Goal: Information Seeking & Learning: Learn about a topic

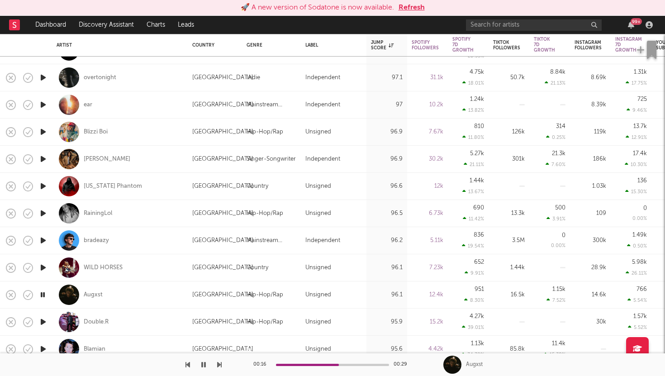
click at [395, 7] on div "🚀 A new version of Sodatone is now available. Refresh" at bounding box center [333, 7] width 656 height 11
click at [404, 7] on button "Refresh" at bounding box center [412, 7] width 26 height 11
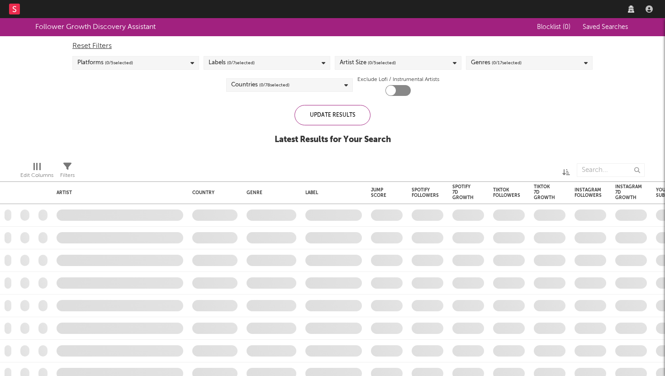
checkbox input "true"
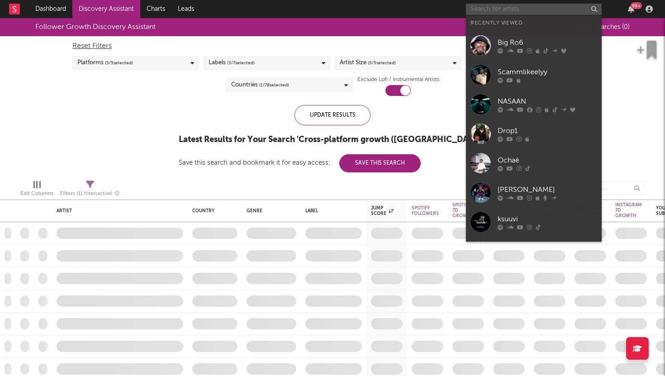
click at [552, 5] on input "text" at bounding box center [534, 9] width 136 height 11
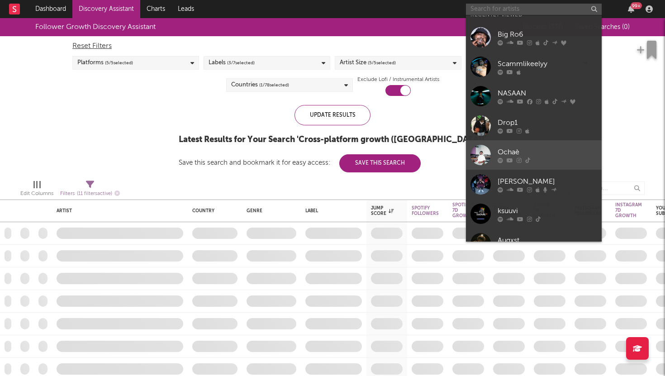
scroll to position [11, 0]
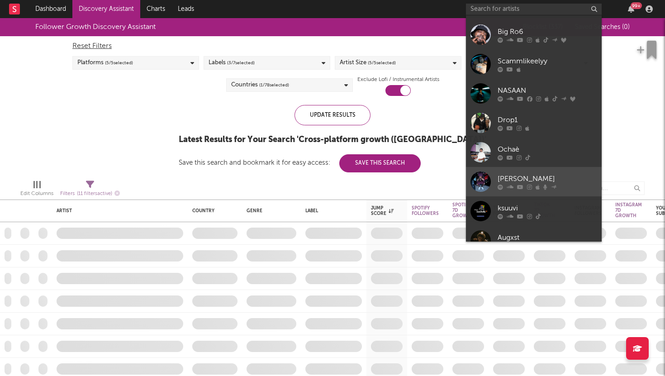
click at [507, 174] on div "[PERSON_NAME]" at bounding box center [548, 178] width 100 height 11
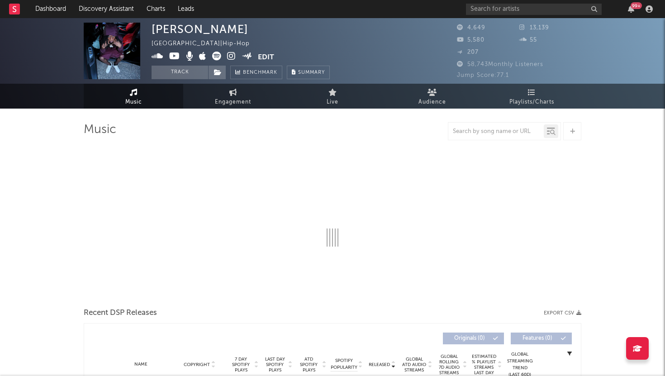
select select "6m"
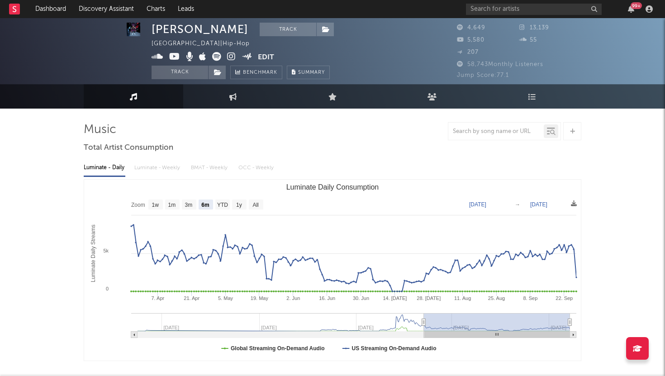
scroll to position [2, 0]
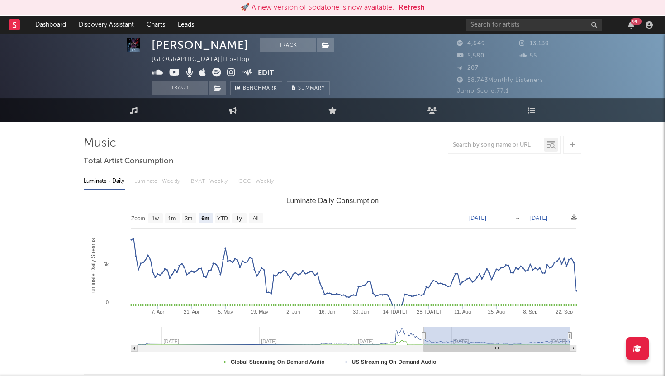
click at [409, 11] on button "Refresh" at bounding box center [412, 7] width 26 height 11
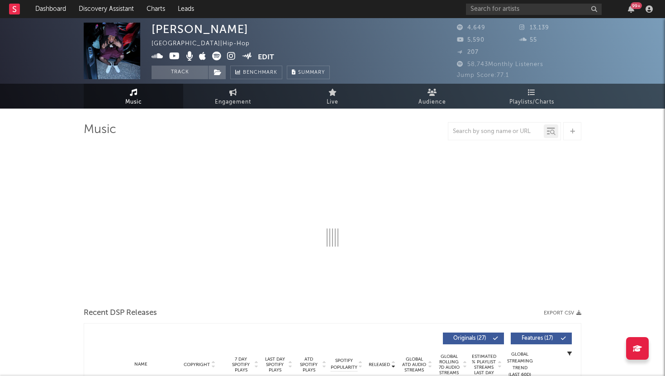
select select "6m"
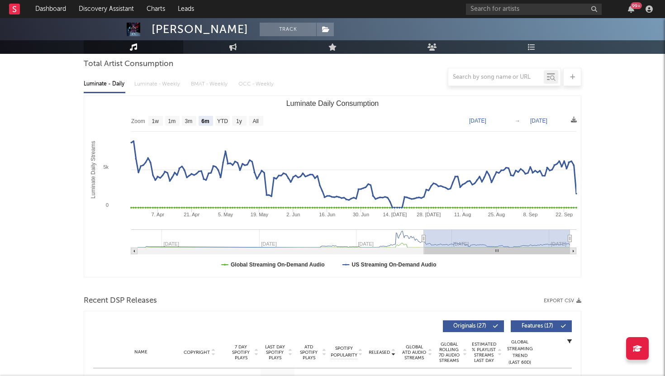
scroll to position [105, 0]
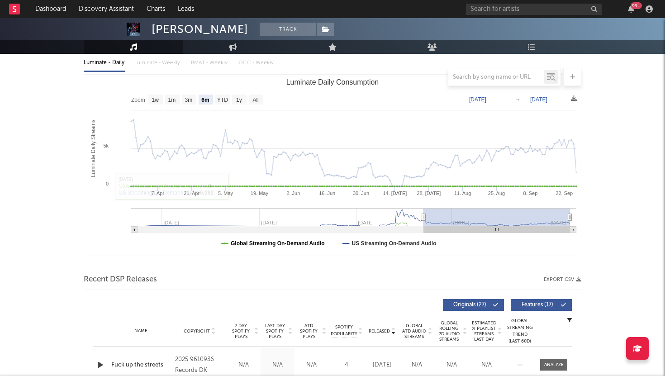
click at [248, 243] on text "Global Streaming On-Demand Audio" at bounding box center [278, 243] width 94 height 6
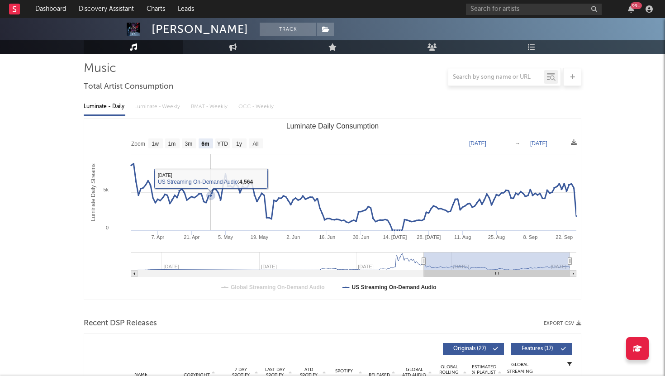
scroll to position [57, 0]
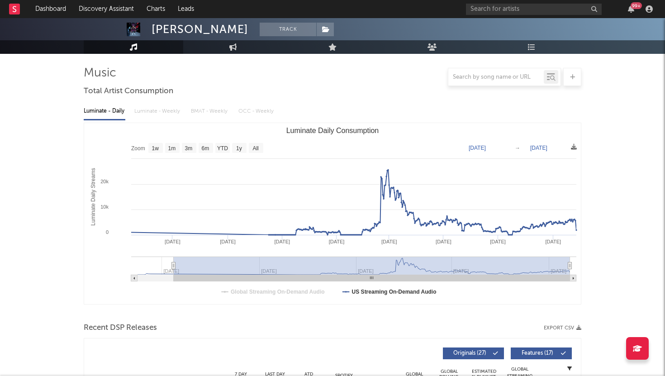
drag, startPoint x: 422, startPoint y: 265, endPoint x: 169, endPoint y: 258, distance: 253.0
click at [169, 258] on g "Luminate Daily Consumption" at bounding box center [353, 269] width 445 height 25
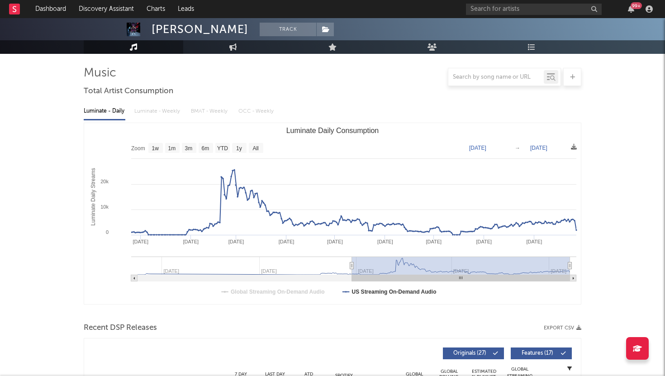
type input "2025-01-29"
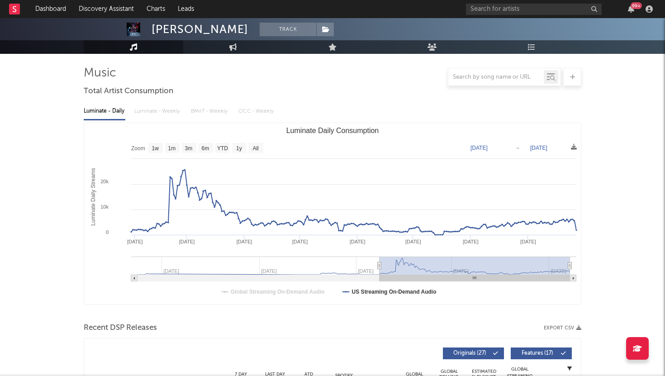
drag, startPoint x: 168, startPoint y: 264, endPoint x: 380, endPoint y: 273, distance: 212.0
click at [380, 273] on g "Luminate Daily Consumption" at bounding box center [353, 269] width 445 height 25
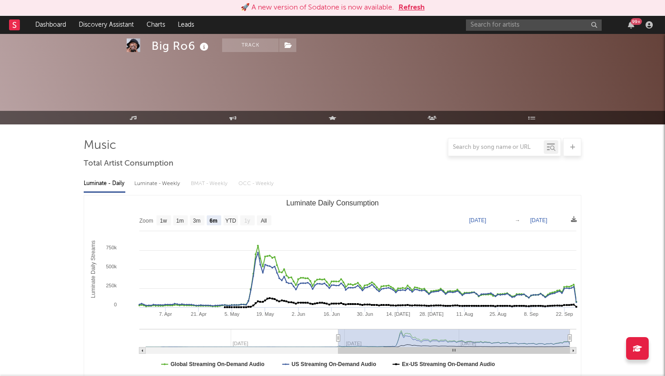
select select "6m"
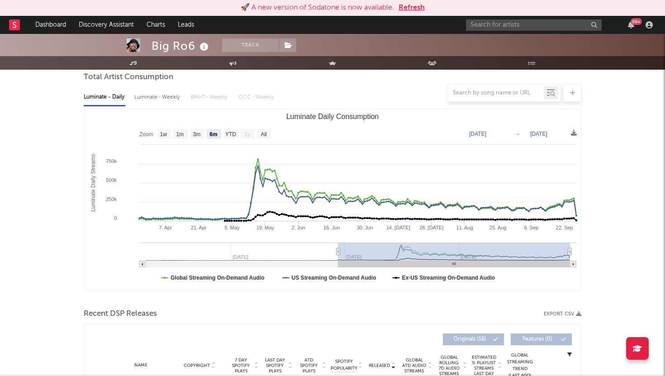
click at [405, 14] on div "🚀 A new version of Sodatone is now available. Refresh" at bounding box center [332, 8] width 665 height 16
click at [408, 5] on button "Refresh" at bounding box center [412, 7] width 26 height 11
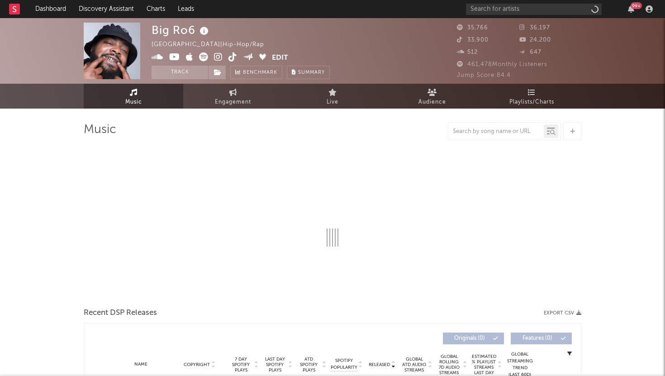
select select "6m"
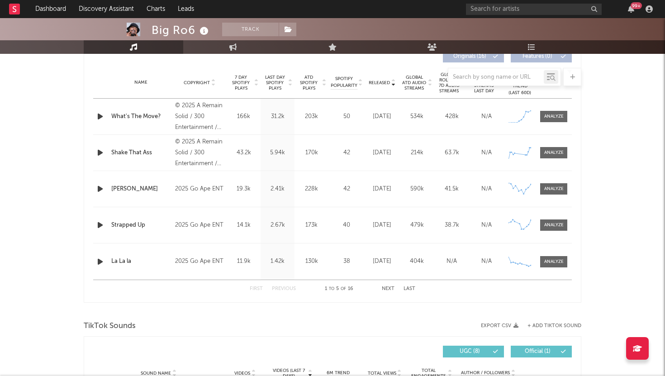
scroll to position [351, 0]
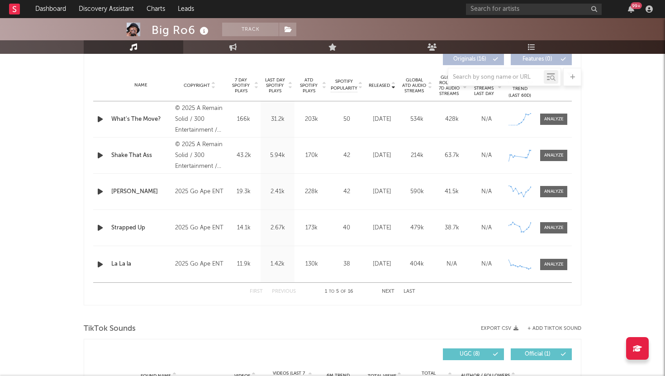
click at [388, 291] on button "Next" at bounding box center [388, 291] width 13 height 5
click at [99, 265] on icon "button" at bounding box center [100, 264] width 10 height 11
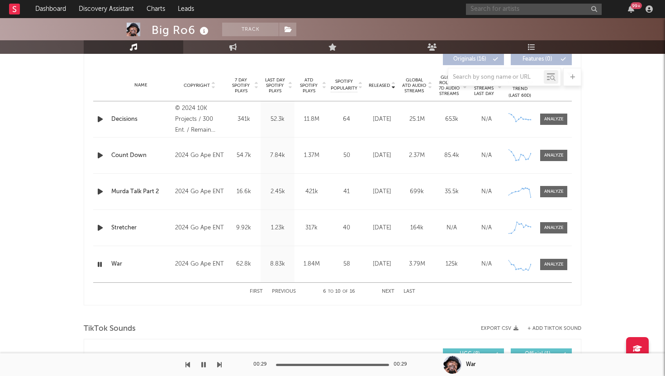
click at [479, 13] on input "text" at bounding box center [534, 9] width 136 height 11
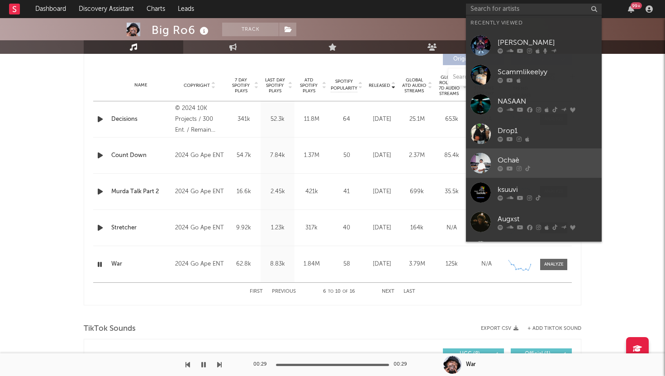
click at [508, 158] on div "Ochaè" at bounding box center [548, 160] width 100 height 11
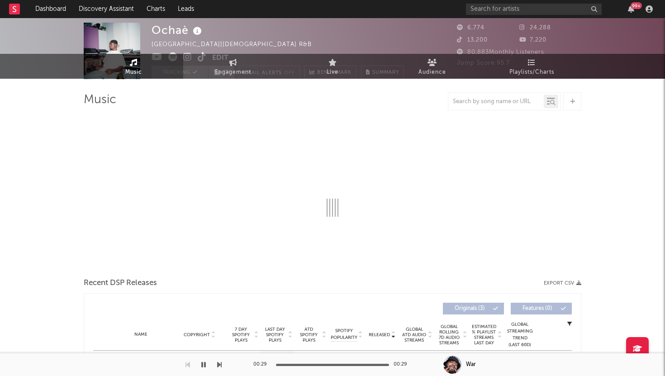
select select "1w"
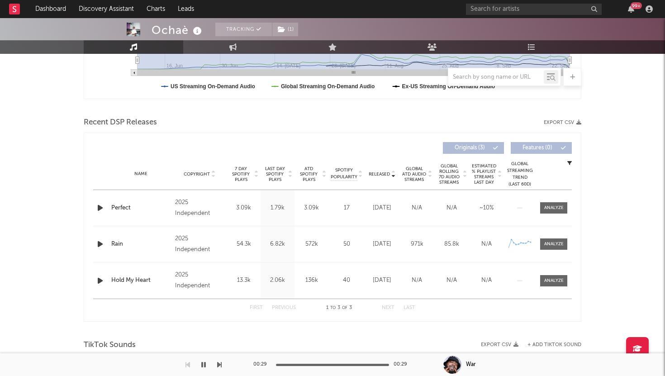
scroll to position [304, 0]
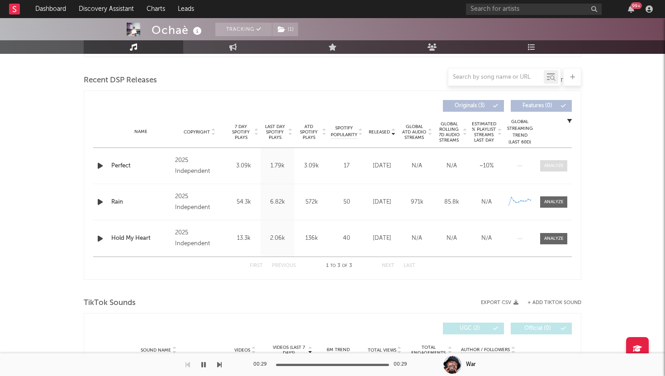
click at [548, 165] on div at bounding box center [553, 165] width 19 height 7
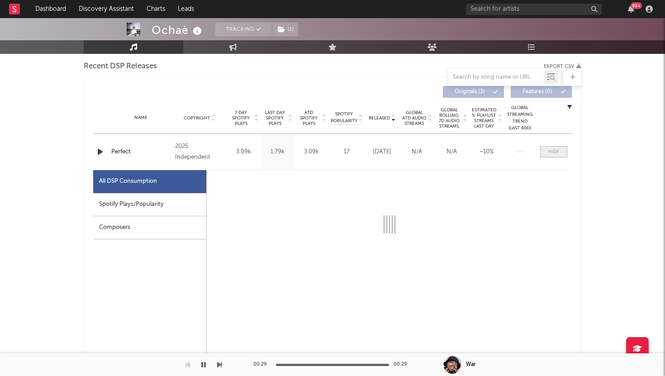
select select "1w"
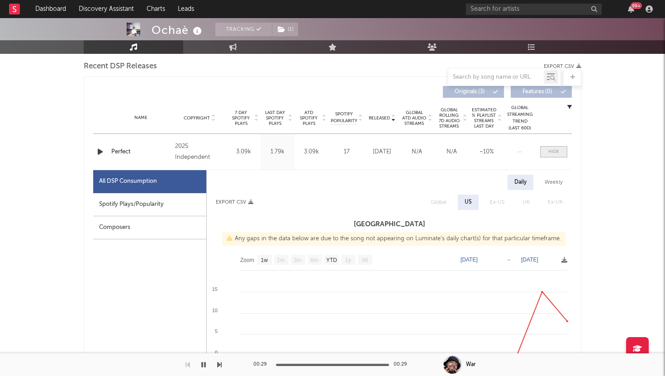
scroll to position [362, 0]
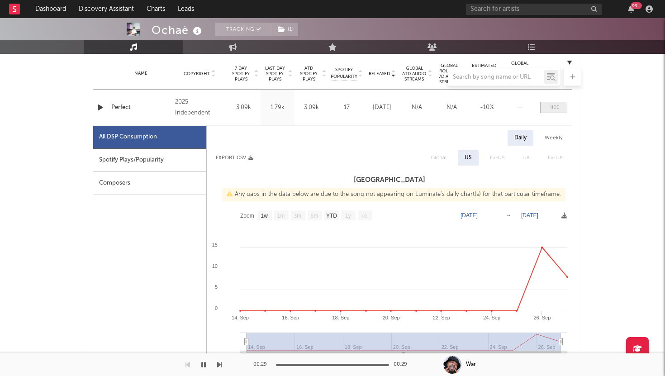
click at [548, 105] on span at bounding box center [553, 107] width 27 height 11
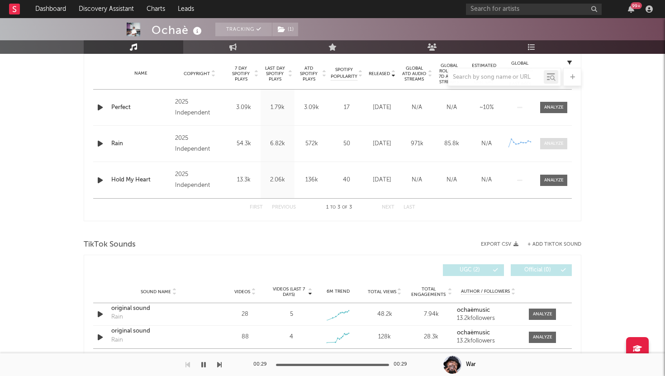
click at [549, 141] on div at bounding box center [553, 143] width 19 height 7
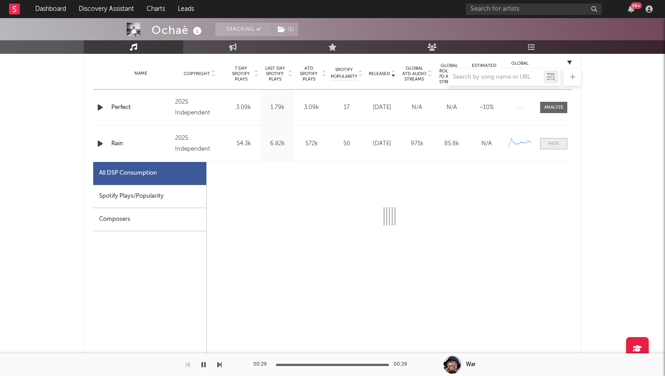
select select "1w"
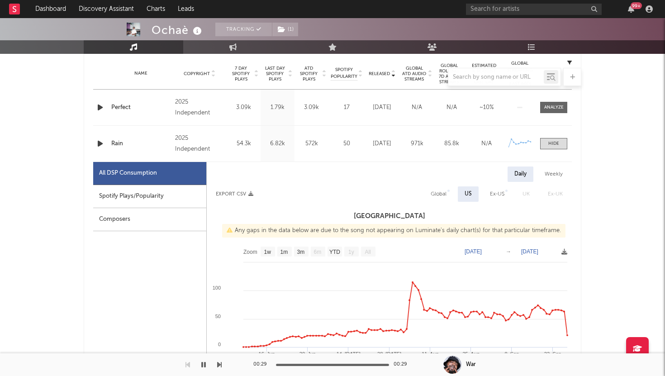
click at [552, 174] on div "Weekly" at bounding box center [554, 174] width 32 height 15
select select "1w"
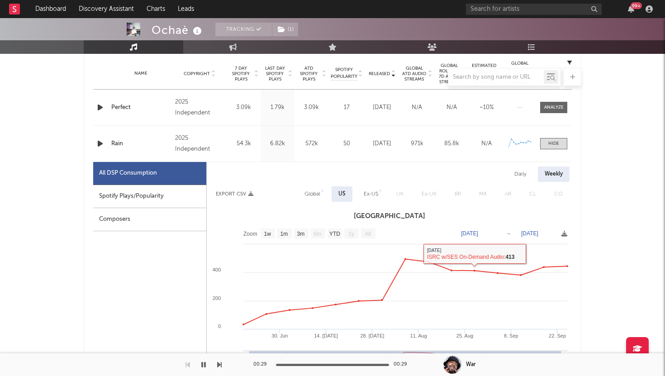
click at [515, 174] on div "Daily" at bounding box center [521, 174] width 26 height 15
select select "1w"
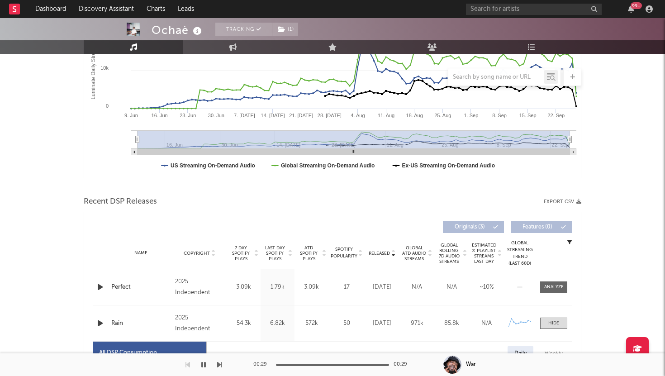
scroll to position [181, 0]
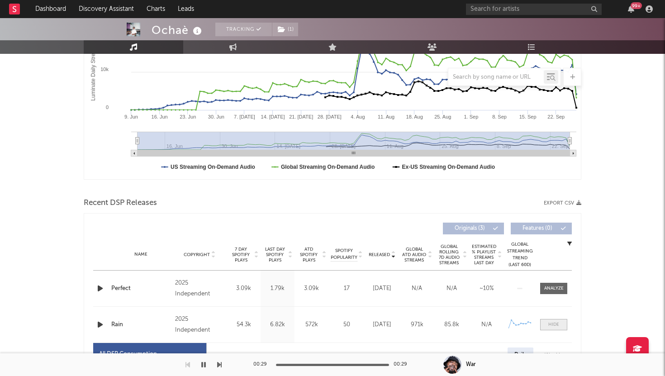
click at [560, 323] on span at bounding box center [553, 324] width 27 height 11
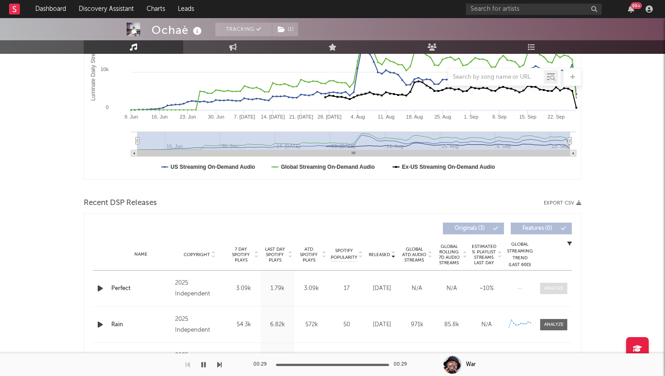
click at [557, 286] on div at bounding box center [553, 288] width 19 height 7
select select "1w"
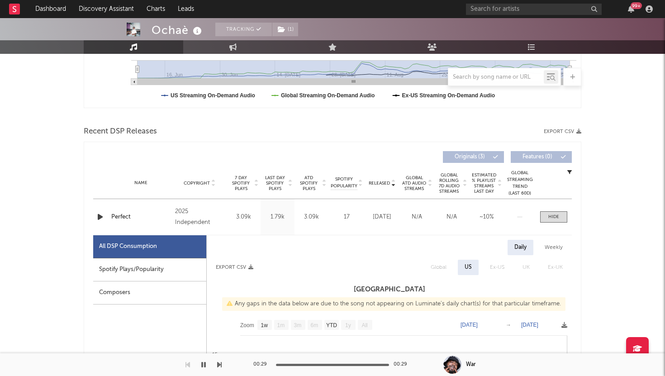
scroll to position [246, 0]
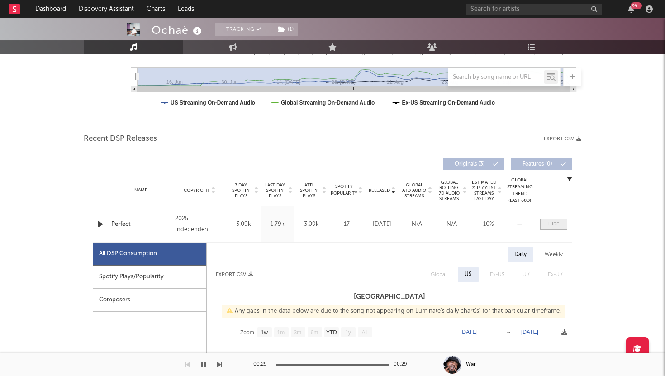
click at [554, 219] on span at bounding box center [553, 224] width 27 height 11
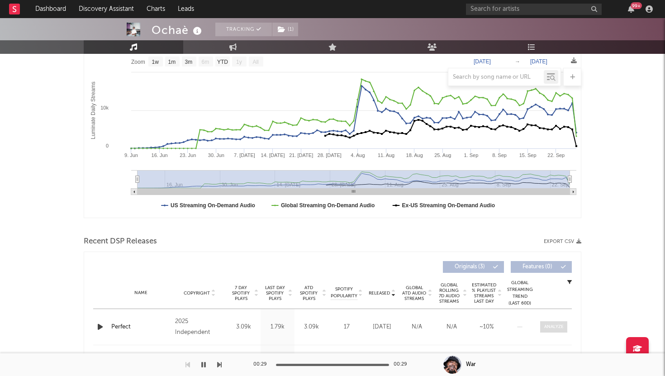
scroll to position [73, 0]
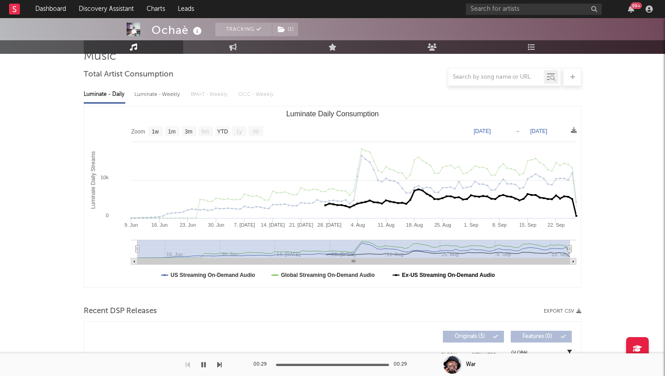
click at [405, 275] on text "Ex-US Streaming On-Demand Audio" at bounding box center [448, 275] width 93 height 6
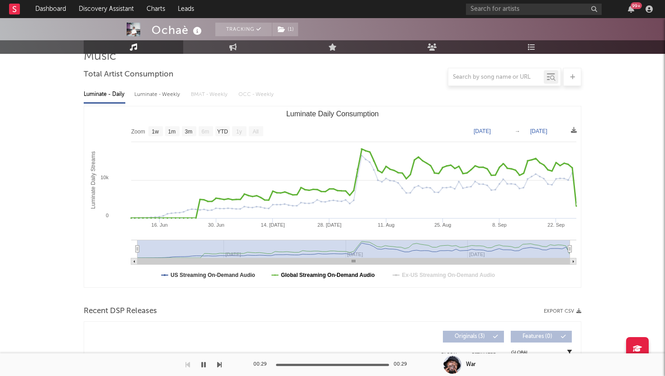
click at [323, 274] on text "Global Streaming On-Demand Audio" at bounding box center [328, 275] width 94 height 6
